Goal: Task Accomplishment & Management: Manage account settings

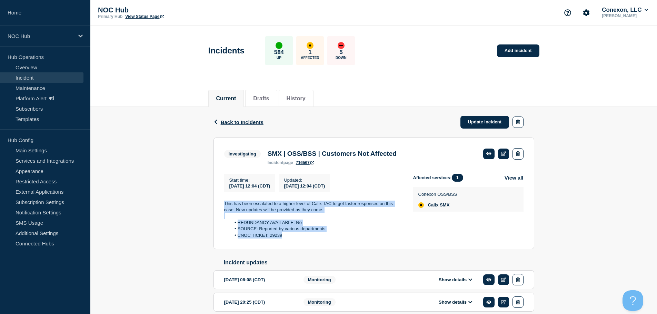
click at [53, 72] on link "Incident" at bounding box center [42, 77] width 84 height 10
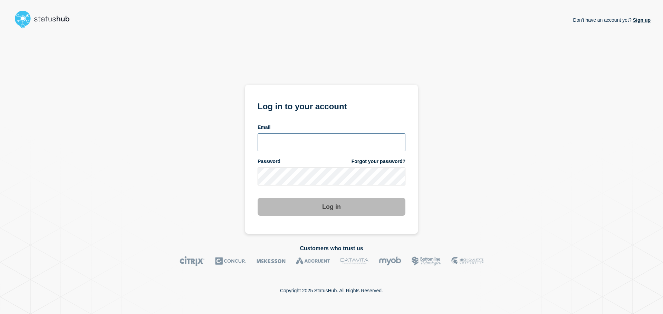
type input "xandra.martens@conexon.us"
click at [332, 215] on button "Log in" at bounding box center [331, 207] width 148 height 18
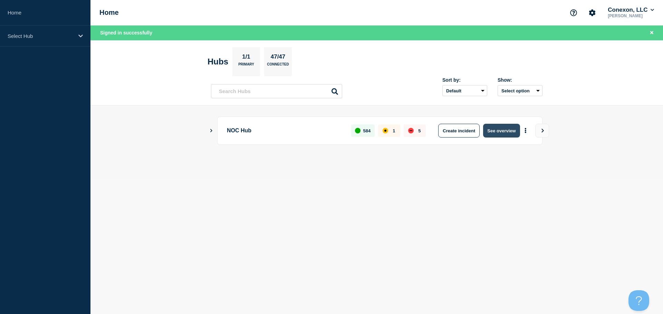
click at [496, 129] on button "See overview" at bounding box center [501, 131] width 37 height 14
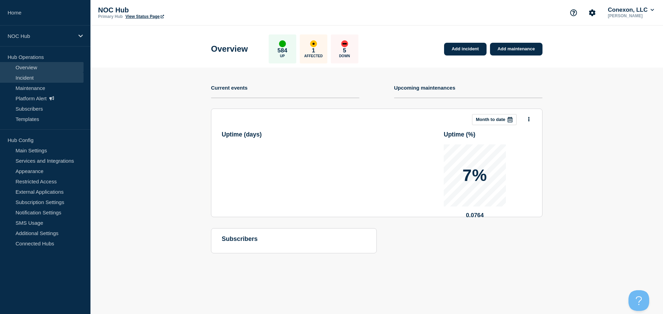
click at [31, 82] on link "Incident" at bounding box center [42, 77] width 84 height 10
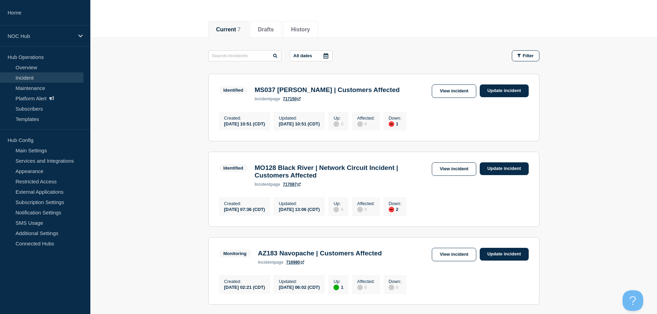
scroll to position [104, 0]
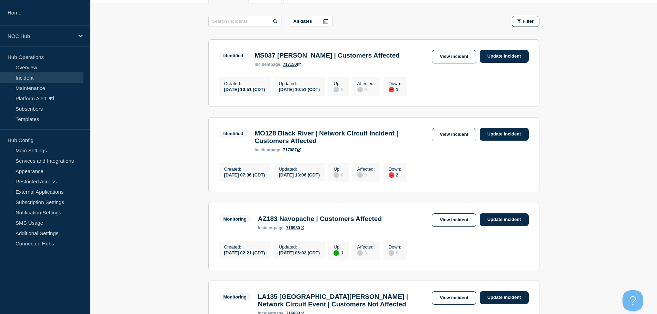
click at [183, 90] on main "All dates Filter Identified 1 Down MS037 Goss | Customers Affected Created 2025…" at bounding box center [373, 309] width 567 height 612
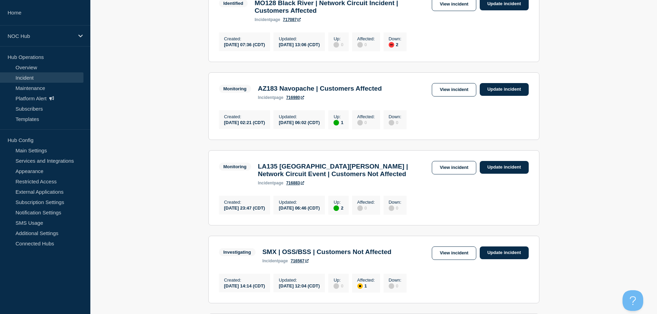
scroll to position [242, 0]
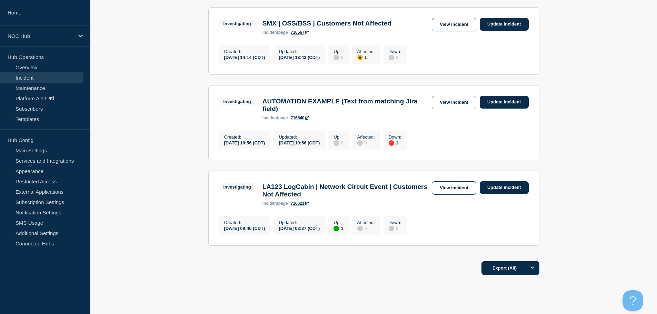
scroll to position [483, 0]
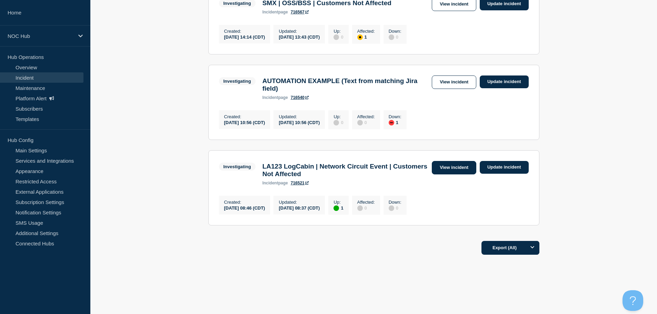
click at [456, 175] on link "View incident" at bounding box center [454, 167] width 45 height 13
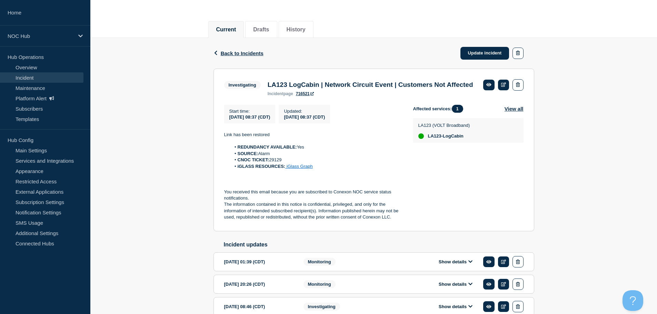
scroll to position [104, 0]
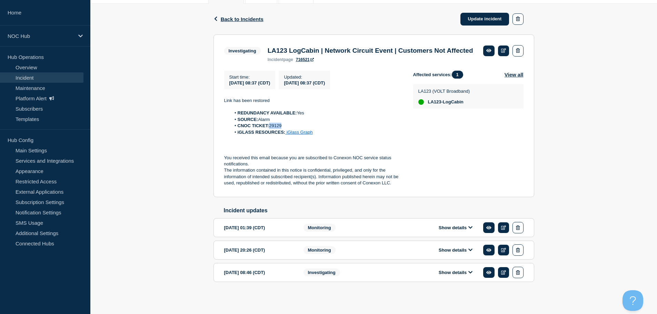
drag, startPoint x: 291, startPoint y: 137, endPoint x: 270, endPoint y: 139, distance: 20.4
click at [270, 129] on li "CNOC TICKET: 29129" at bounding box center [317, 126] width 172 height 6
copy li "29129"
drag, startPoint x: 273, startPoint y: 111, endPoint x: 221, endPoint y: 108, distance: 52.5
click at [221, 108] on section "Investigating LA123 LogCabin | Network Circuit Event | Customers Not Affected i…" at bounding box center [374, 116] width 321 height 163
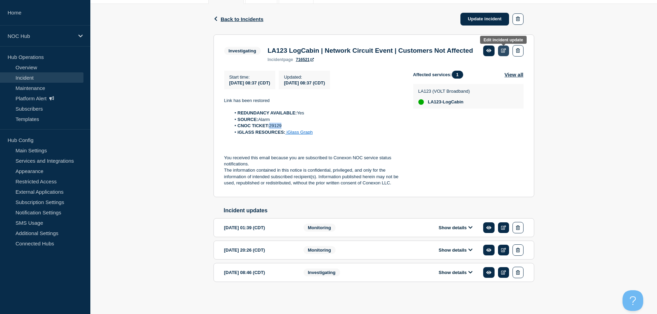
click at [505, 52] on icon at bounding box center [503, 50] width 5 height 4
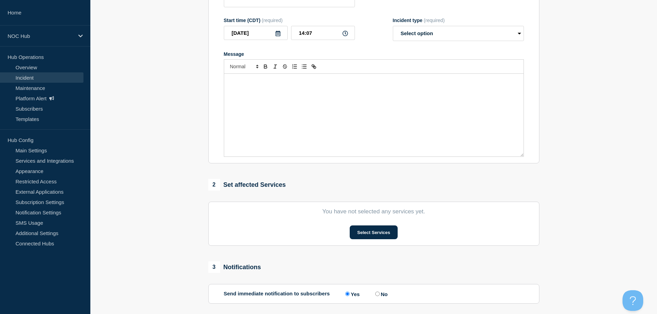
type input "LA123 LogCabin | Network Circuit Event | Customers Not Affected"
type input "08:37"
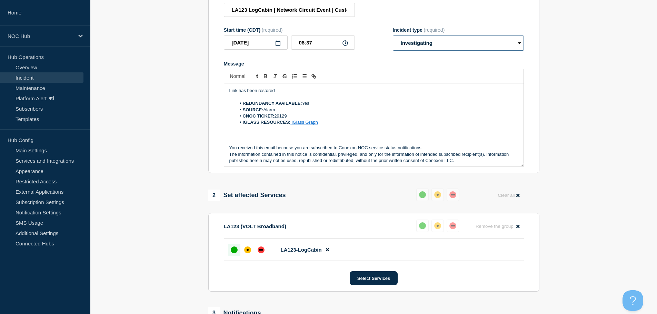
click at [412, 46] on select "Select option Investigating Identified Monitoring Resolved" at bounding box center [458, 43] width 131 height 15
select select "resolved"
click at [393, 51] on select "Select option Investigating Identified Monitoring Resolved" at bounding box center [458, 43] width 131 height 15
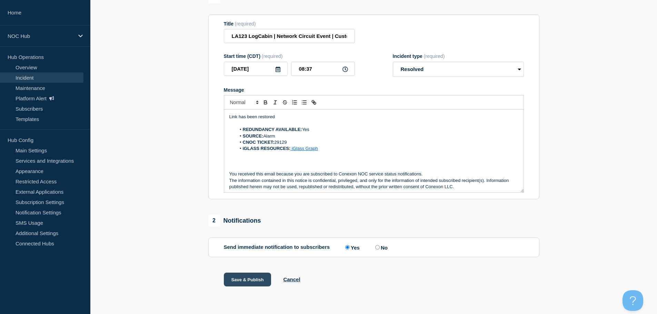
click at [260, 279] on button "Save & Publish" at bounding box center [248, 280] width 48 height 14
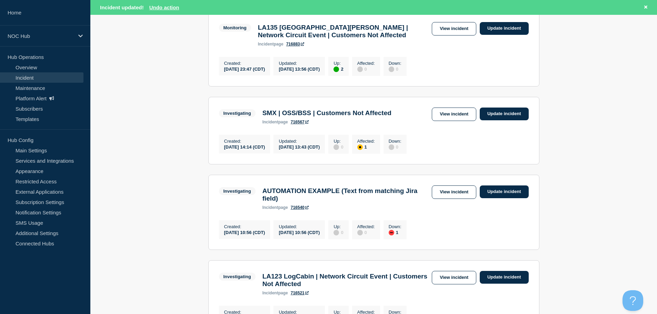
scroll to position [387, 0]
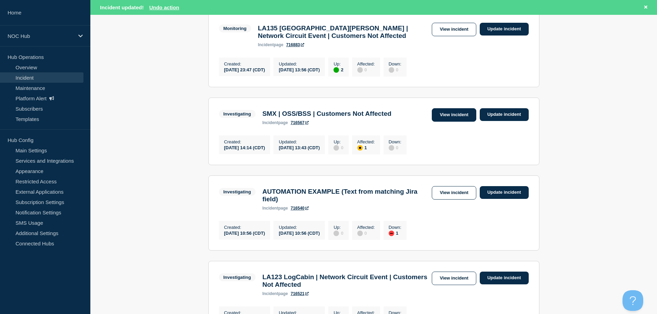
click at [462, 122] on link "View incident" at bounding box center [454, 114] width 45 height 13
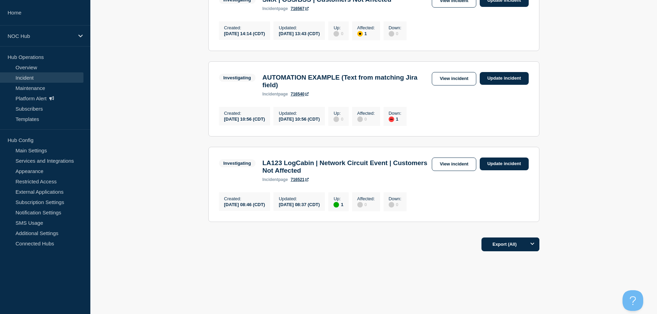
scroll to position [510, 0]
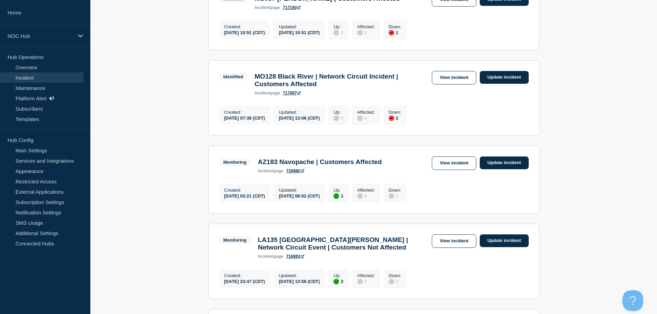
scroll to position [173, 0]
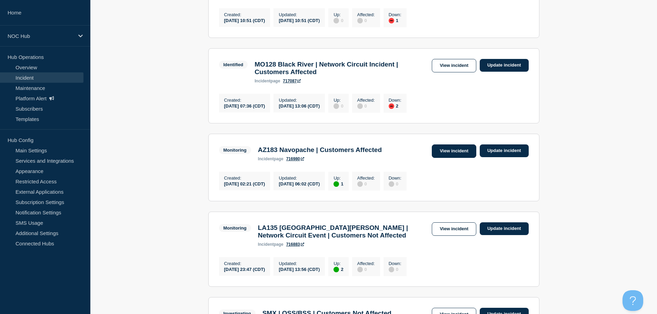
click at [453, 154] on link "View incident" at bounding box center [454, 151] width 45 height 13
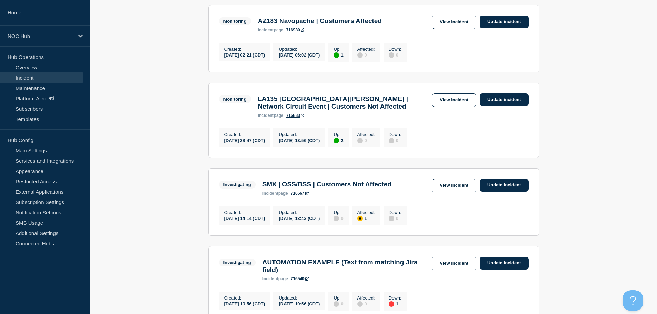
scroll to position [311, 0]
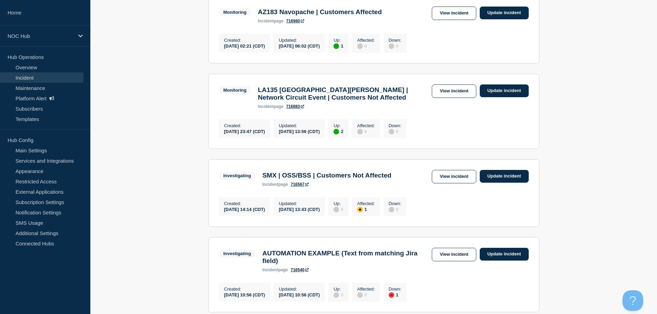
drag, startPoint x: 454, startPoint y: 190, endPoint x: 401, endPoint y: 250, distance: 80.2
click at [401, 250] on ul "Identified 1 Down MS037 Goss | Customers Affected Created 2025-09-16 10:51 (CDT…" at bounding box center [373, 72] width 331 height 480
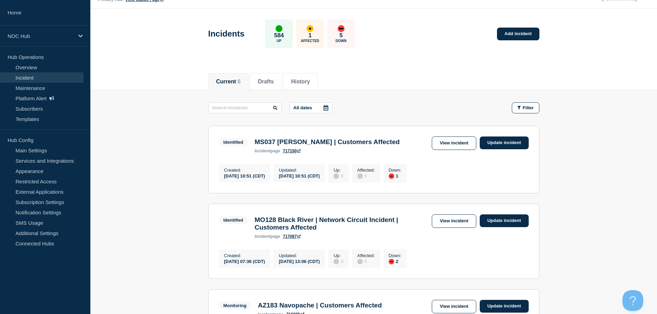
scroll to position [7, 0]
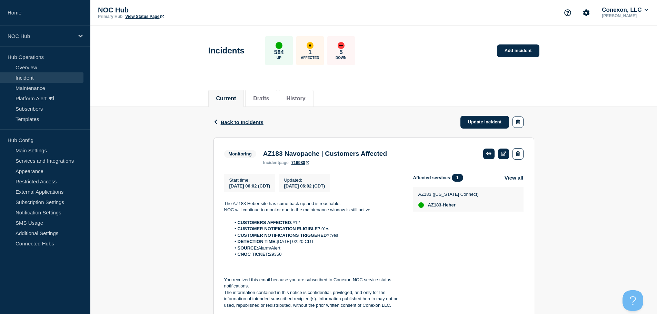
click at [277, 258] on li "CNOC TICKET: 29350" at bounding box center [317, 255] width 172 height 6
copy li "29350"
